Goal: Task Accomplishment & Management: Complete application form

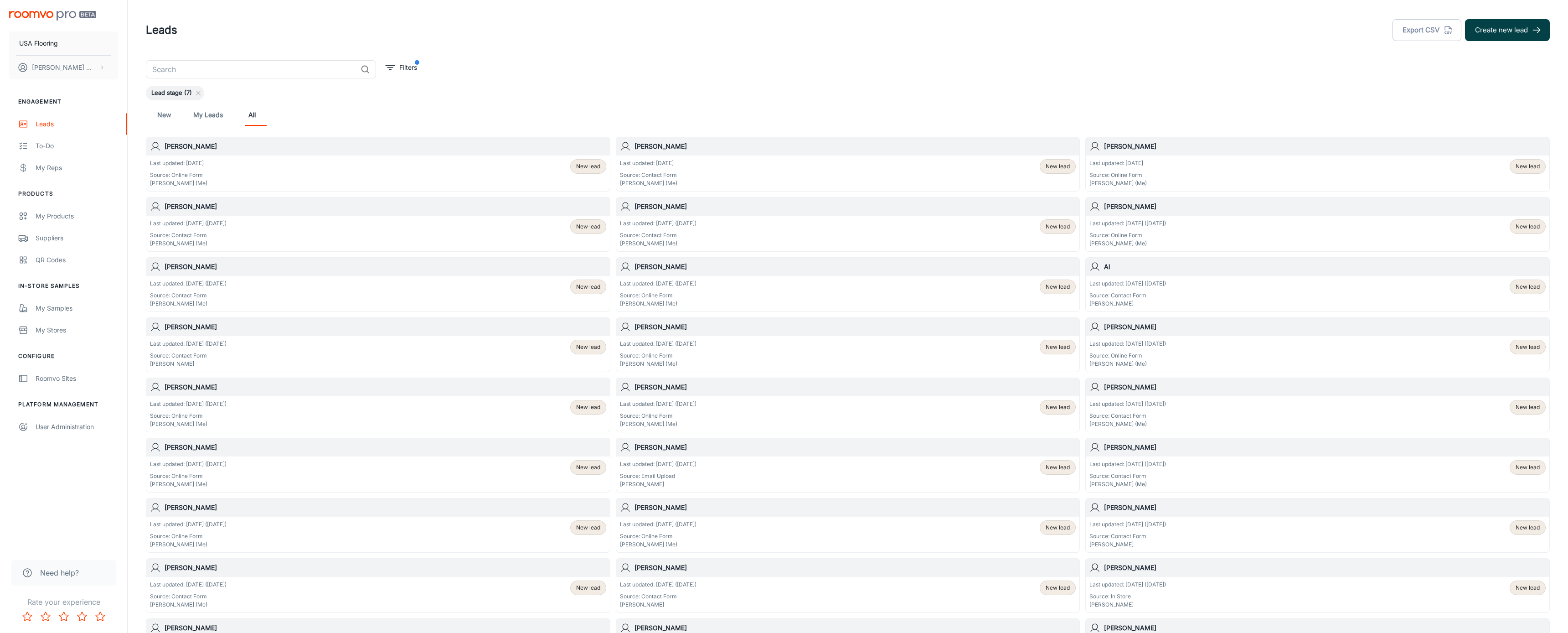
click at [1486, 32] on button "Create new lead" at bounding box center [1507, 30] width 85 height 22
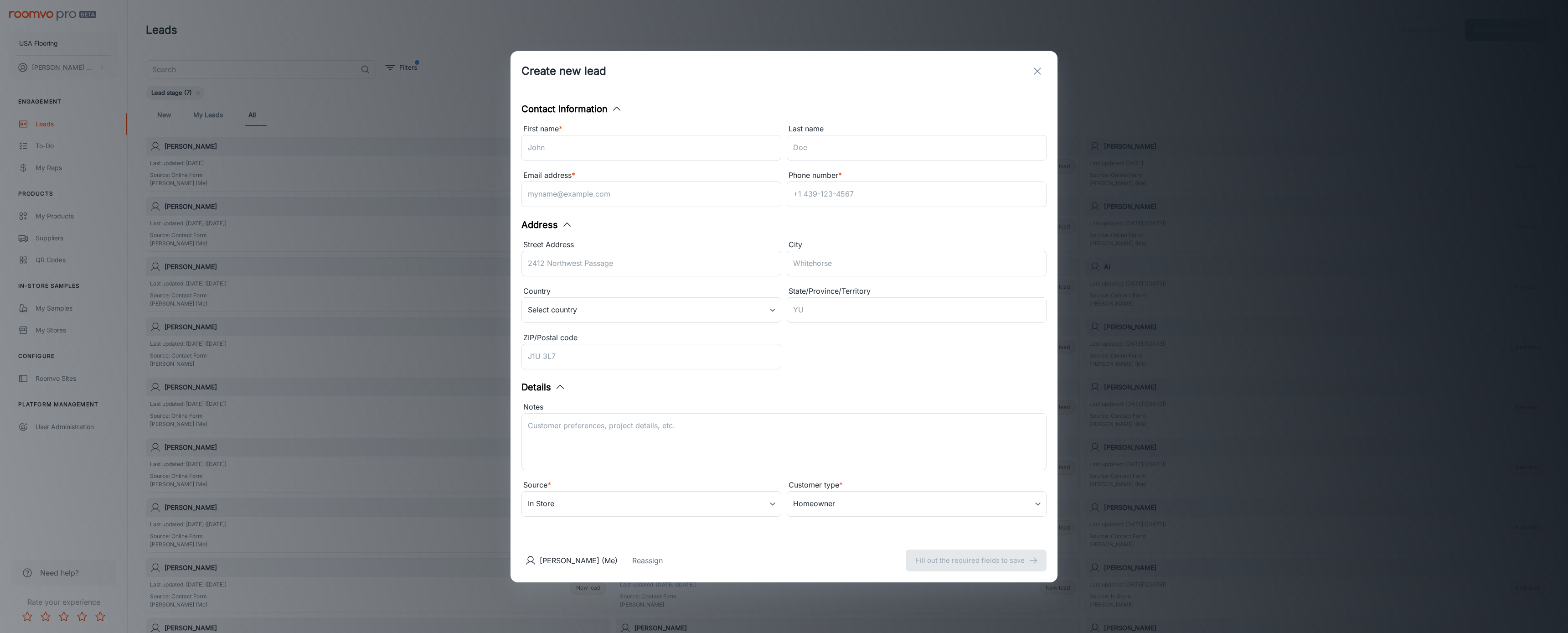
click at [729, 166] on div "Email address * ​" at bounding box center [649, 188] width 266 height 47
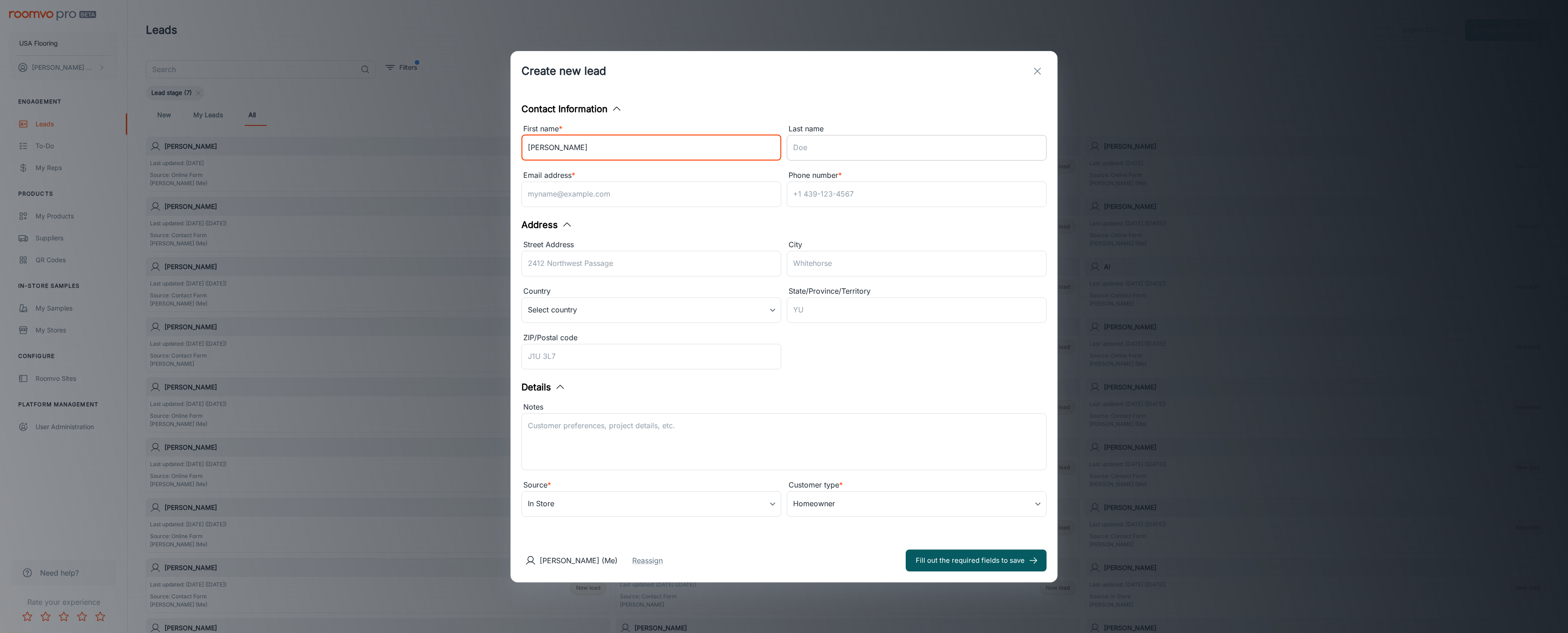
type input "[PERSON_NAME]"
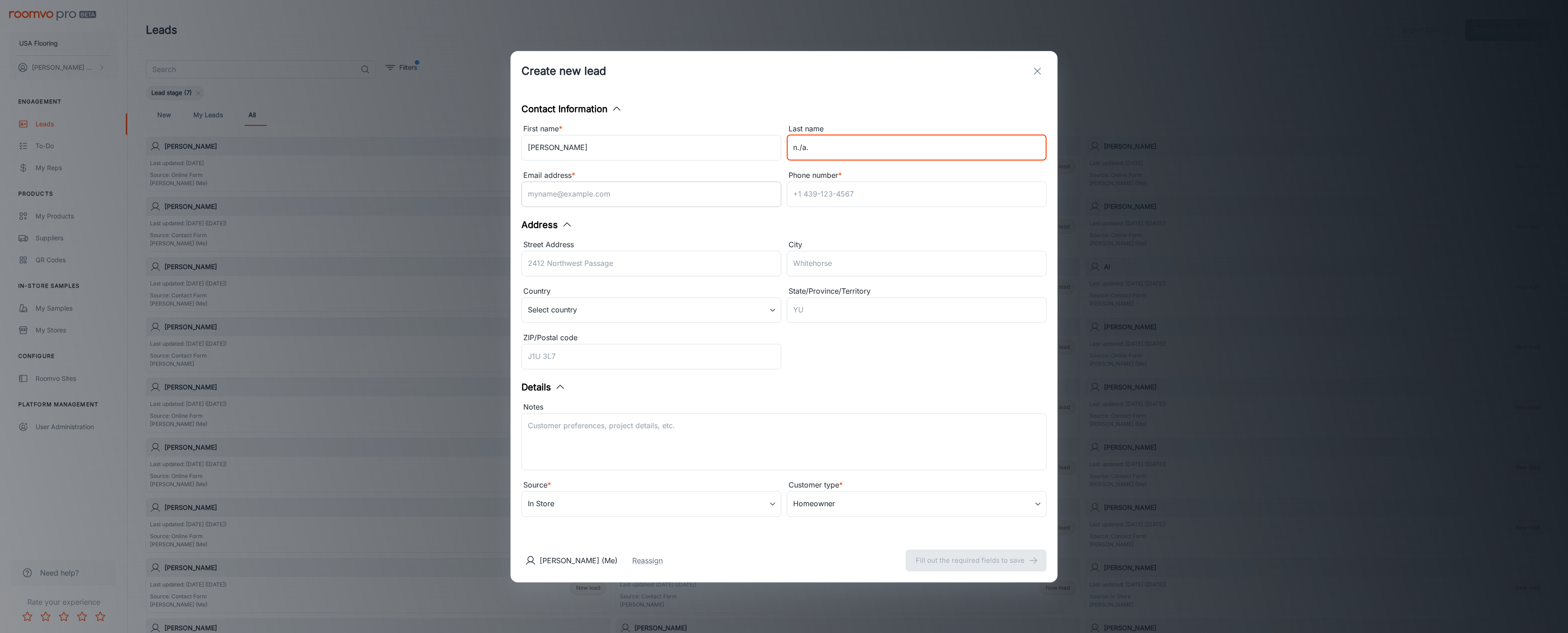
type input "n./a."
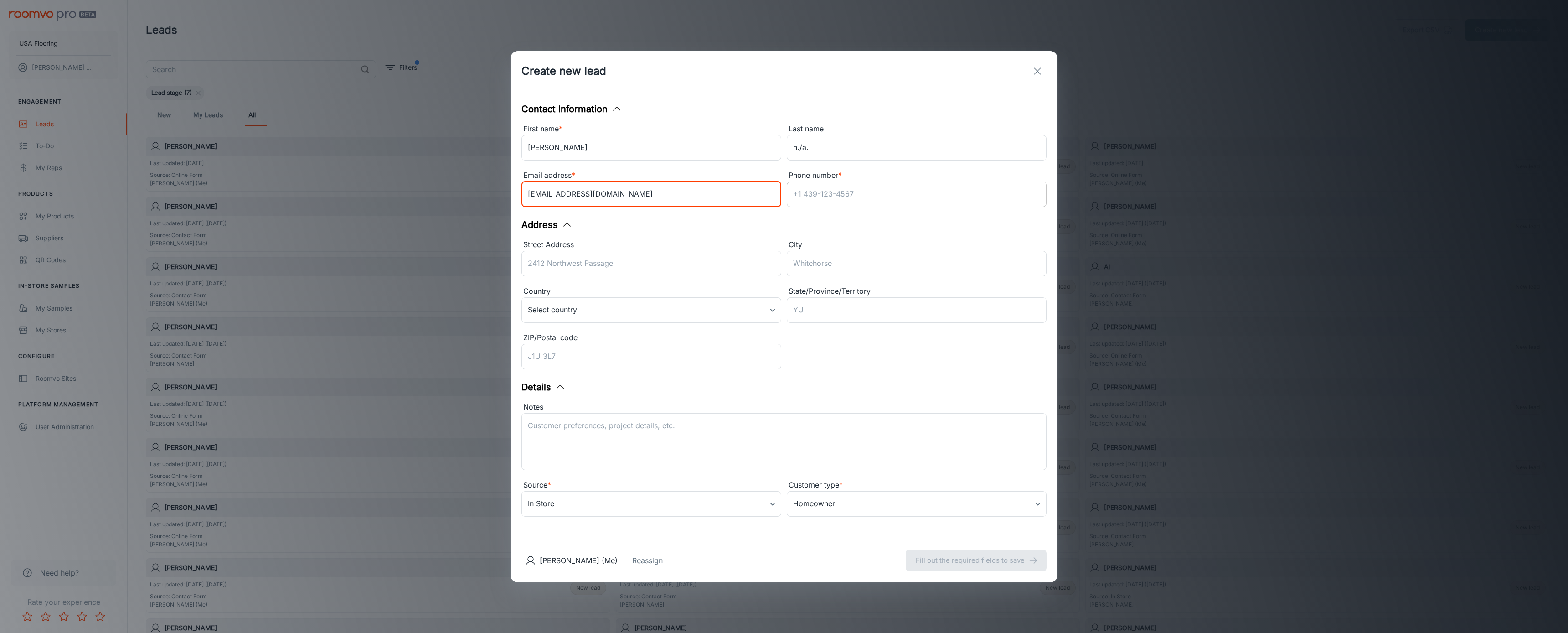
type input "[EMAIL_ADDRESS][DOMAIN_NAME]"
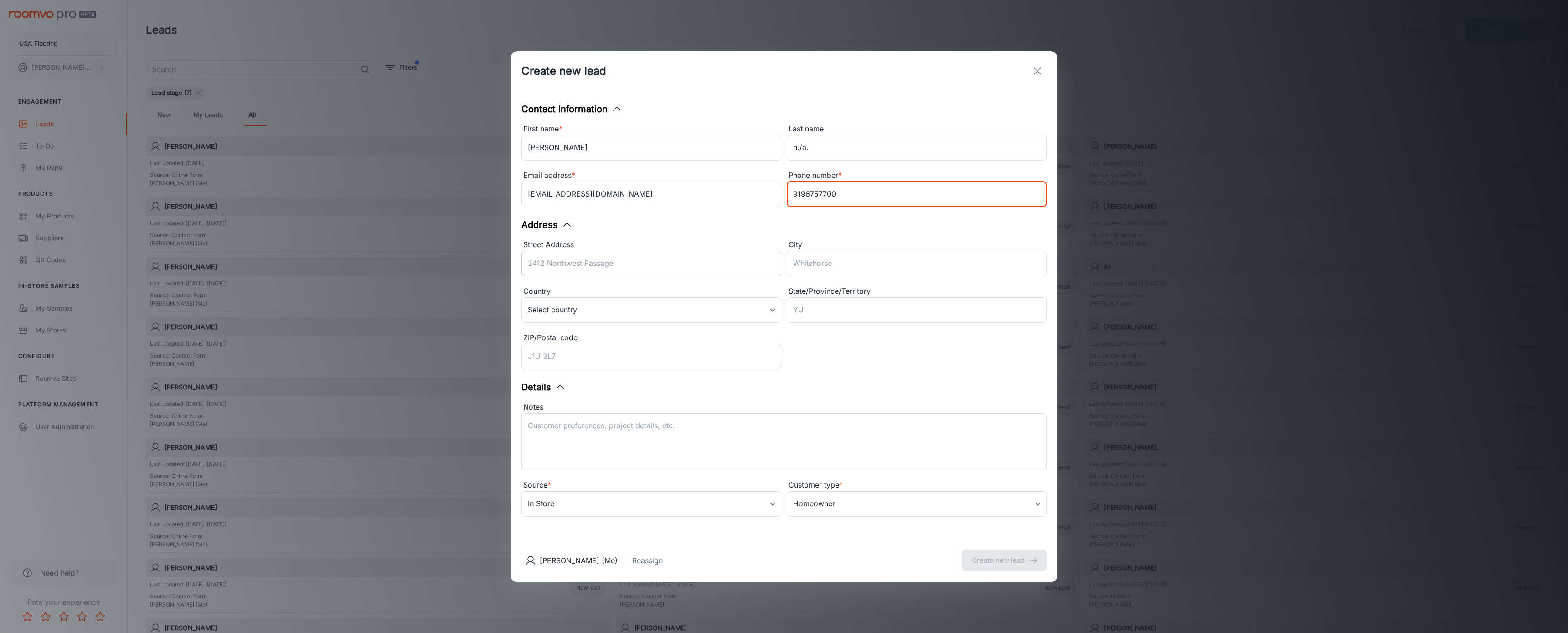
type input "9196757700"
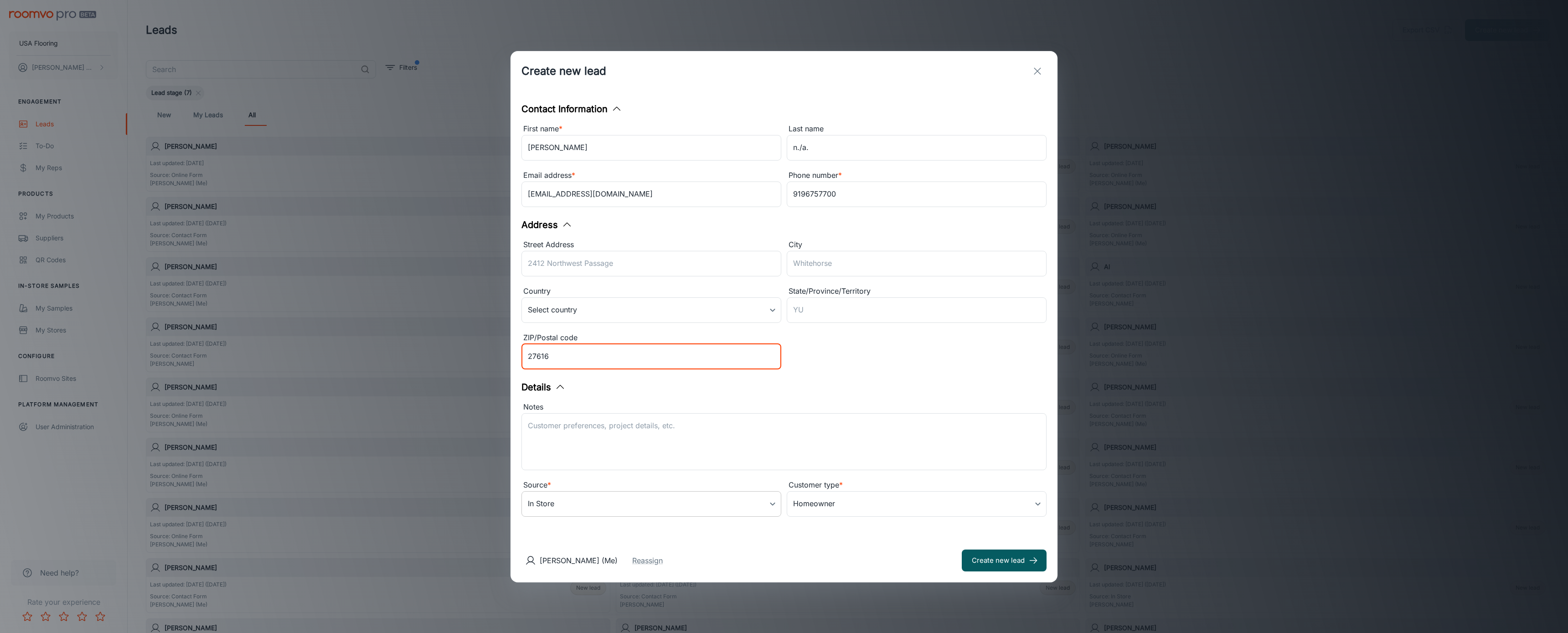
type input "27616"
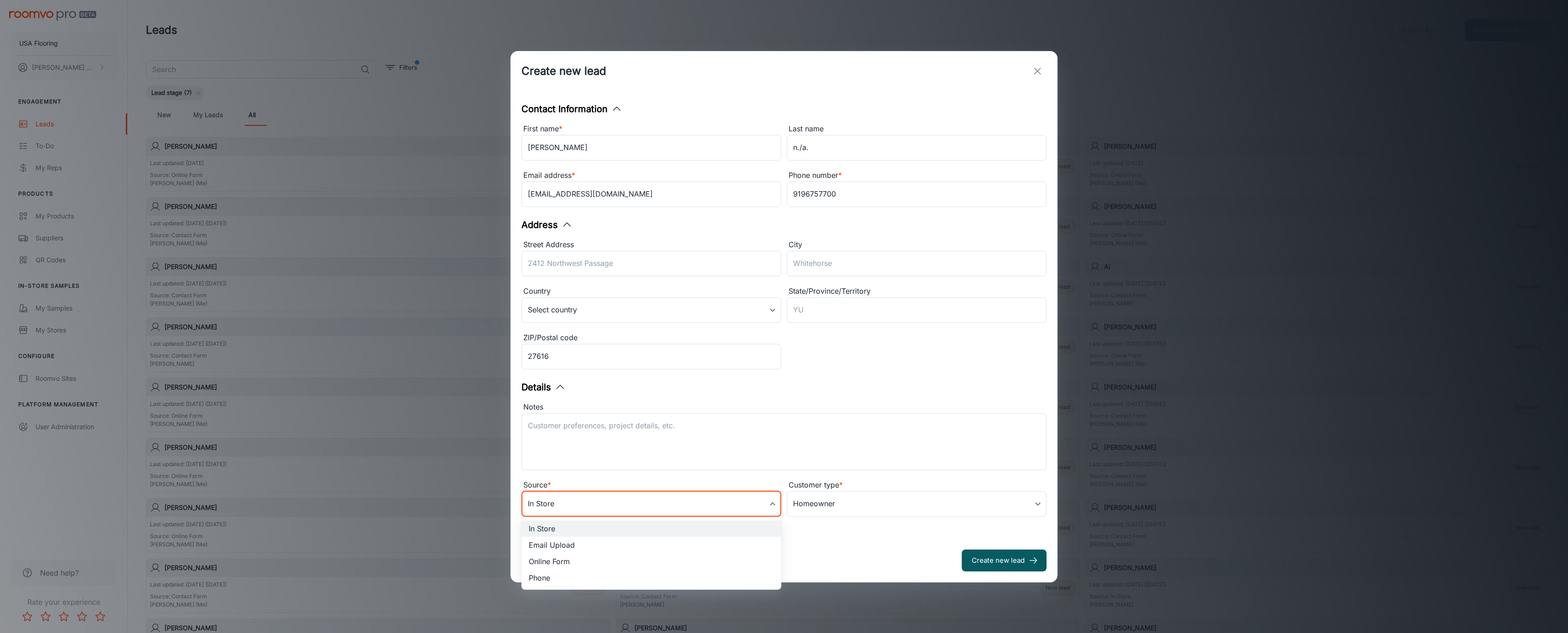
click at [636, 503] on body "USA Flooring [PERSON_NAME] Engagement Leads To-do My Reps Products My Products …" at bounding box center [784, 316] width 1568 height 633
click at [609, 562] on li "Online Form" at bounding box center [651, 561] width 260 height 16
type input "online_form"
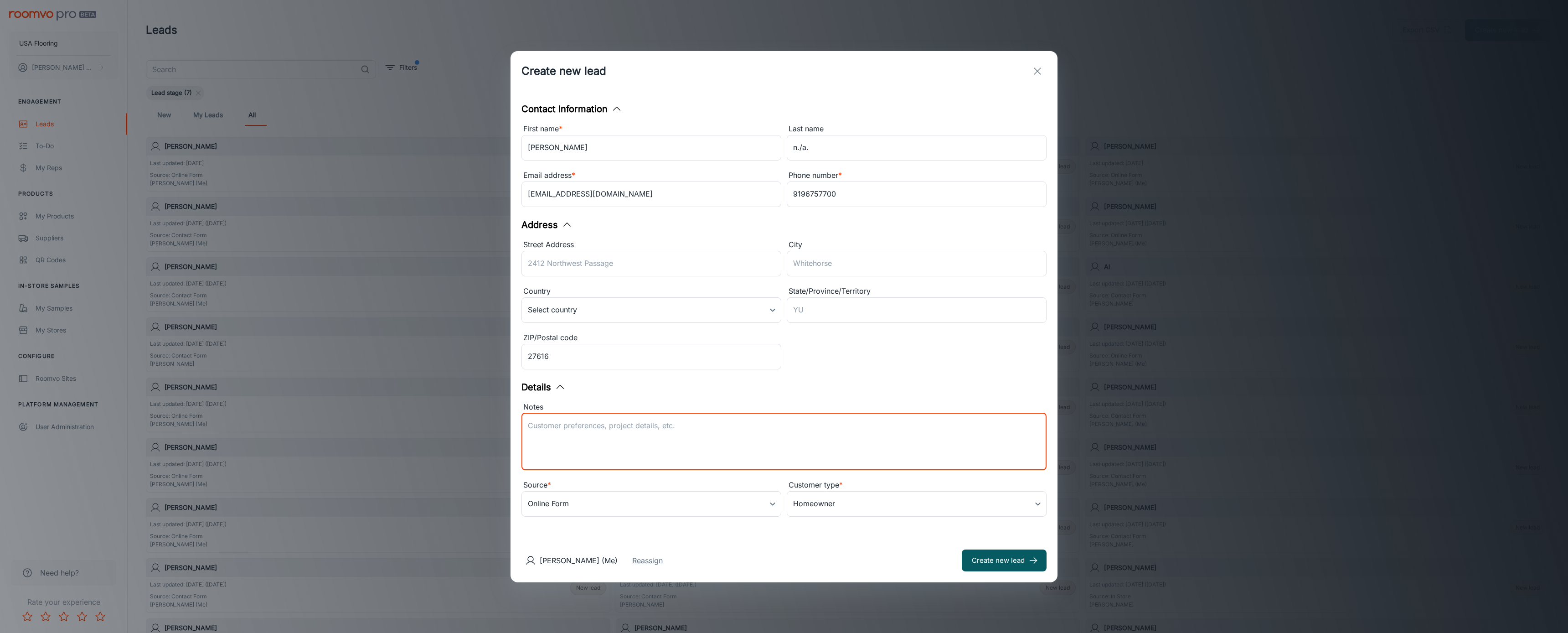
click at [643, 455] on textarea "Notes" at bounding box center [783, 442] width 512 height 42
type textarea "Lead received from Daltile. [PERSON_NAME] is interested in Daltile products for…"
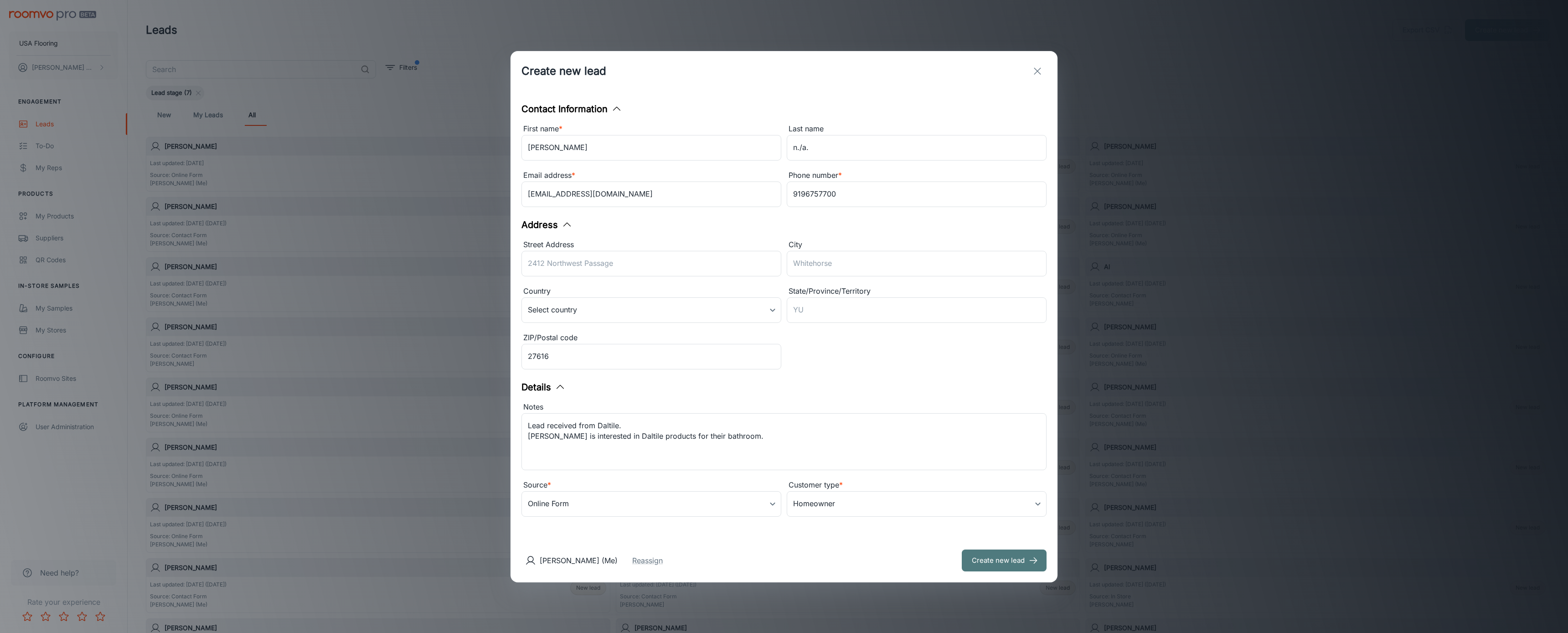
click at [995, 563] on button "Create new lead" at bounding box center [1004, 560] width 85 height 22
type input "in_store"
